Goal: Task Accomplishment & Management: Manage account settings

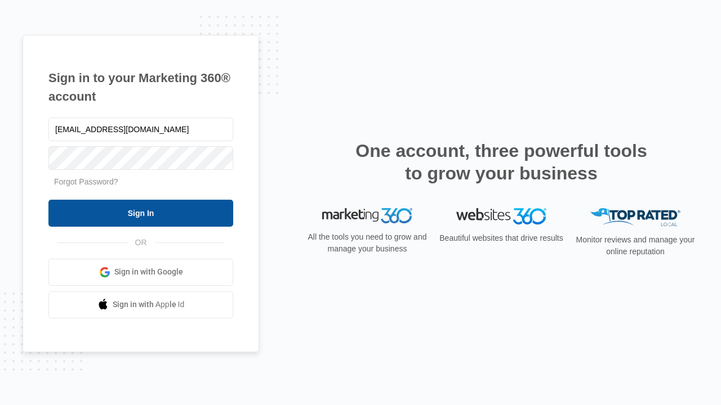
click at [141, 213] on input "Sign In" at bounding box center [140, 213] width 185 height 27
